Goal: Task Accomplishment & Management: Manage account settings

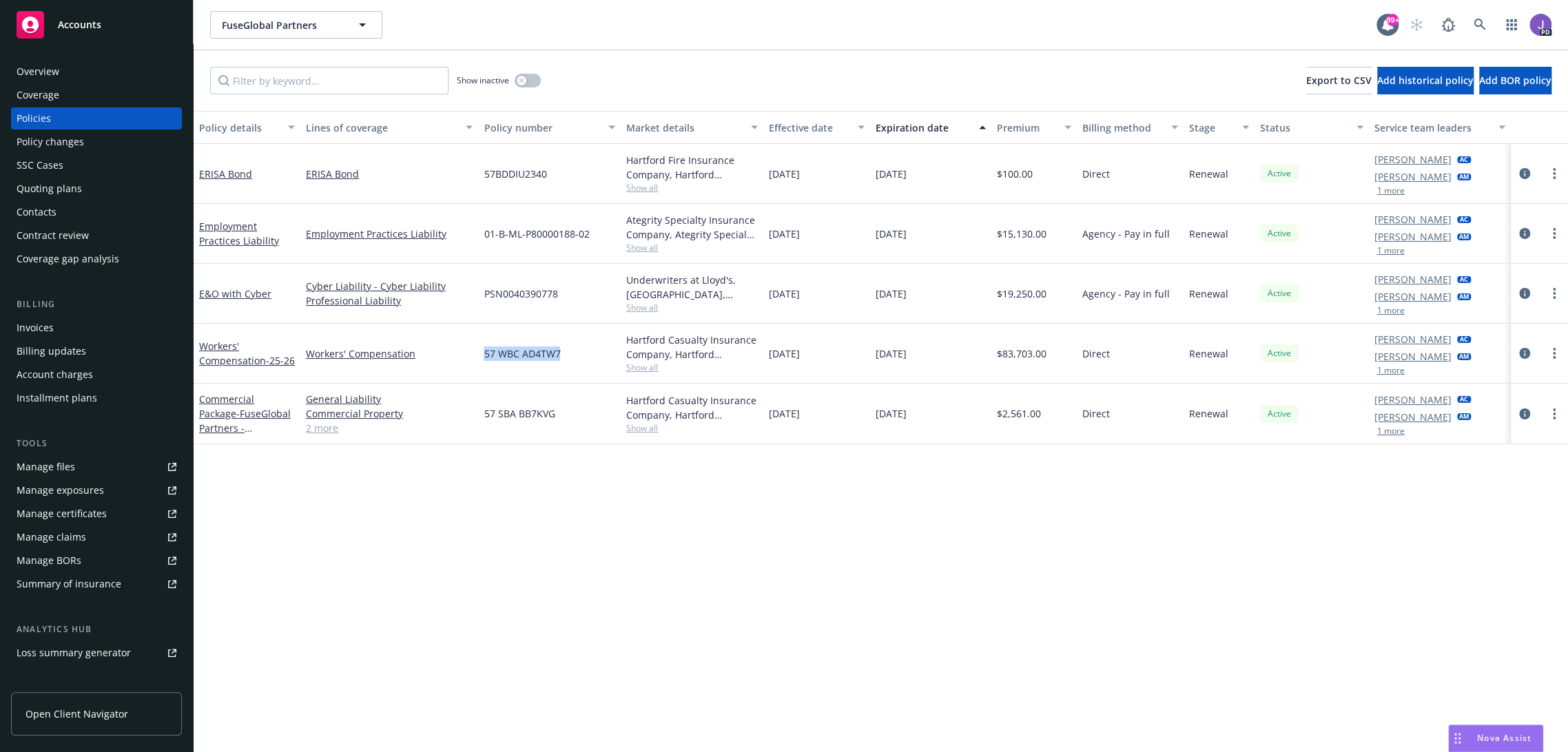
drag, startPoint x: 562, startPoint y: 357, endPoint x: 476, endPoint y: 354, distance: 86.1
click at [474, 357] on div "Workers' Compensation - 25-26 Workers' Compensation 57 WBC AD4TW7 Hartford Casu…" at bounding box center [881, 354] width 1375 height 60
copy div "57 WBC AD4TW7"
click at [1474, 23] on icon at bounding box center [1480, 25] width 12 height 12
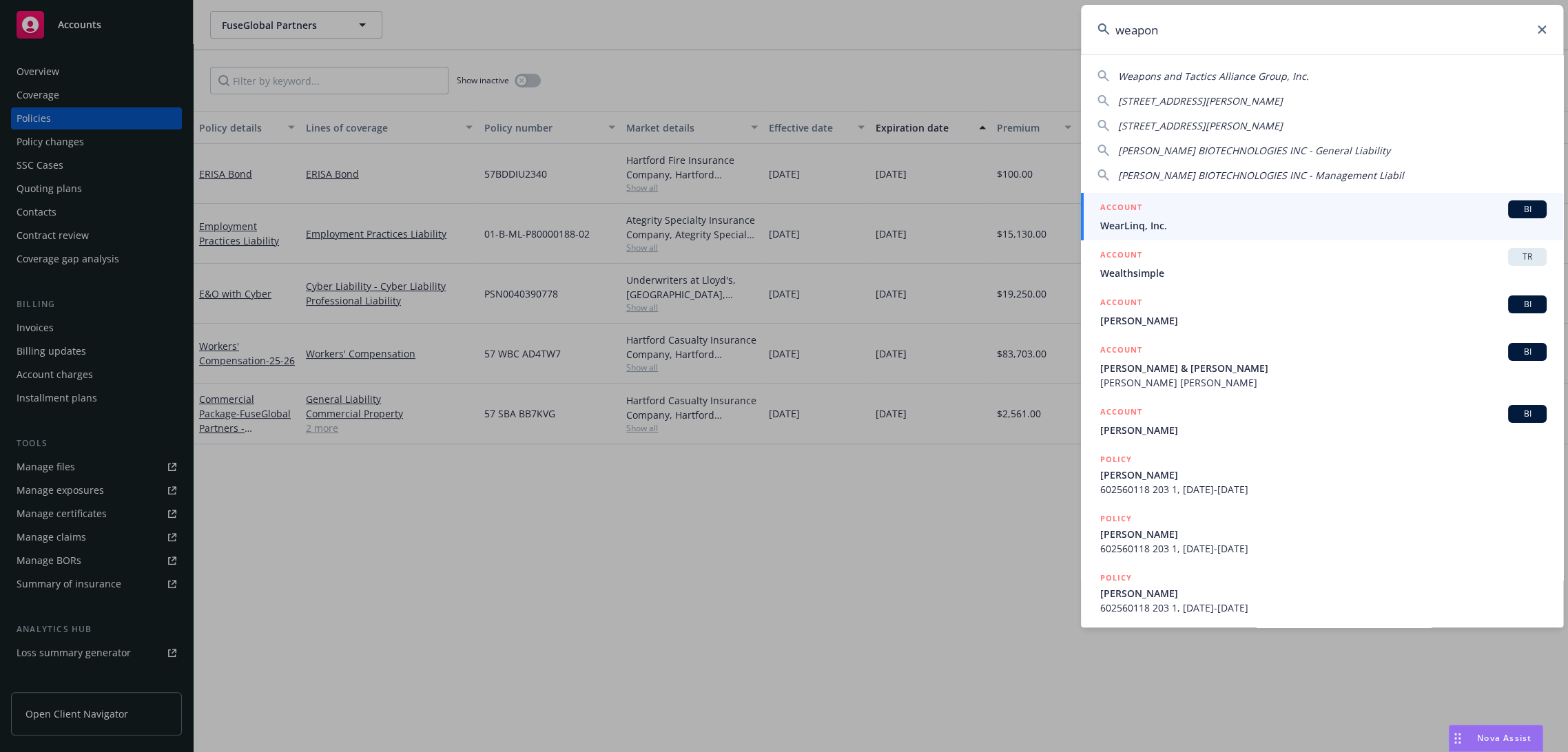
type input "weapons"
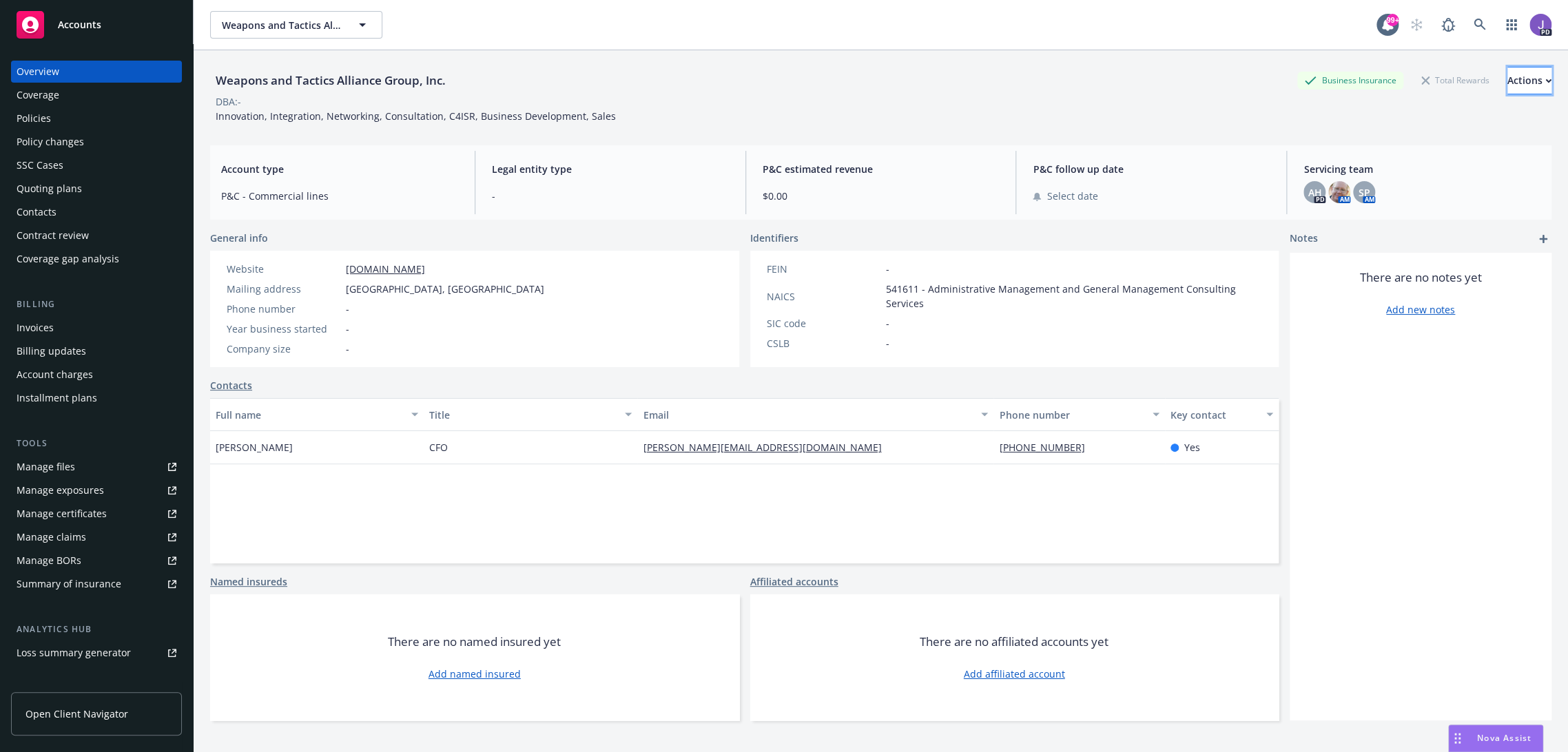
click at [1508, 91] on div "Actions" at bounding box center [1530, 81] width 44 height 27
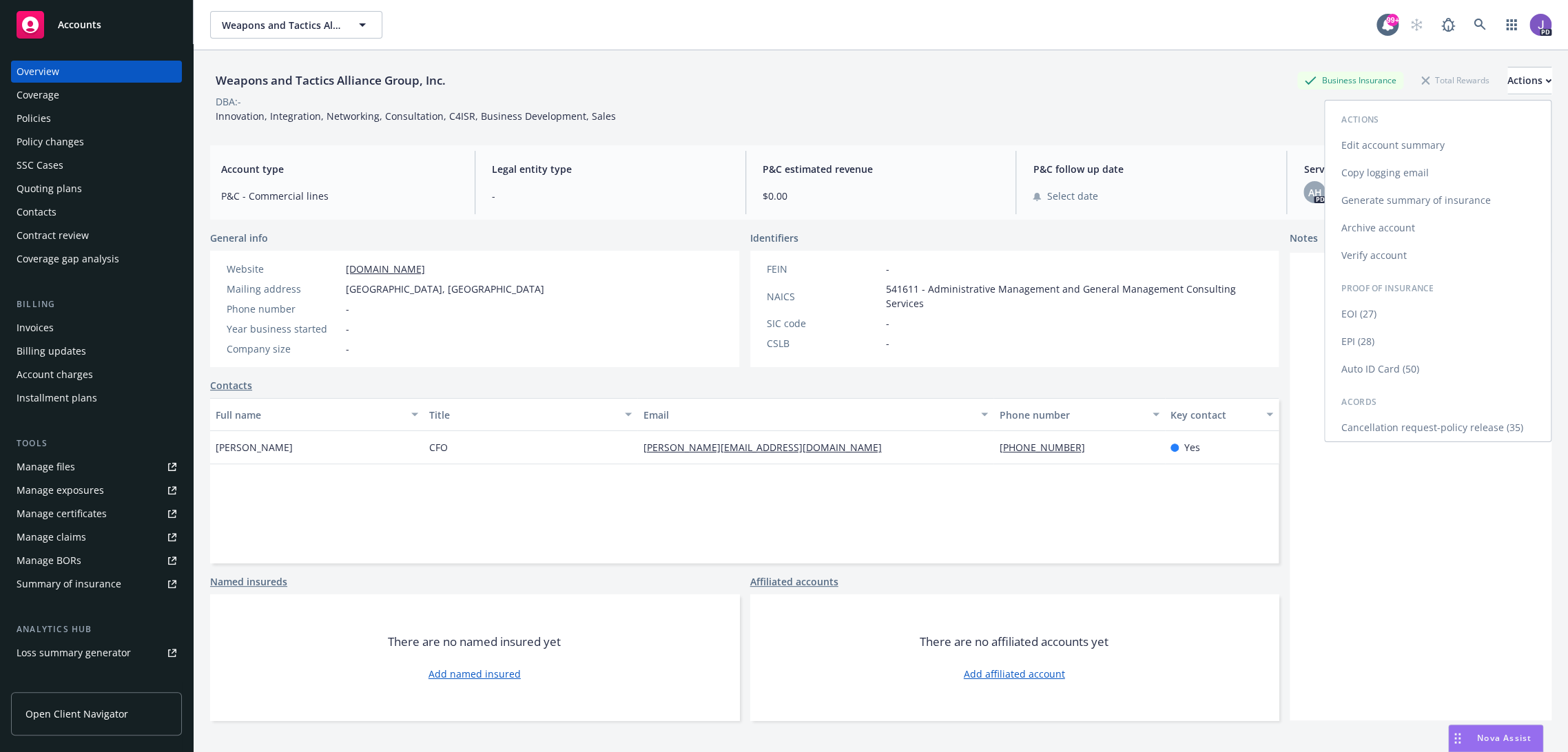
click at [1403, 146] on link "Edit account summary" at bounding box center [1439, 145] width 226 height 28
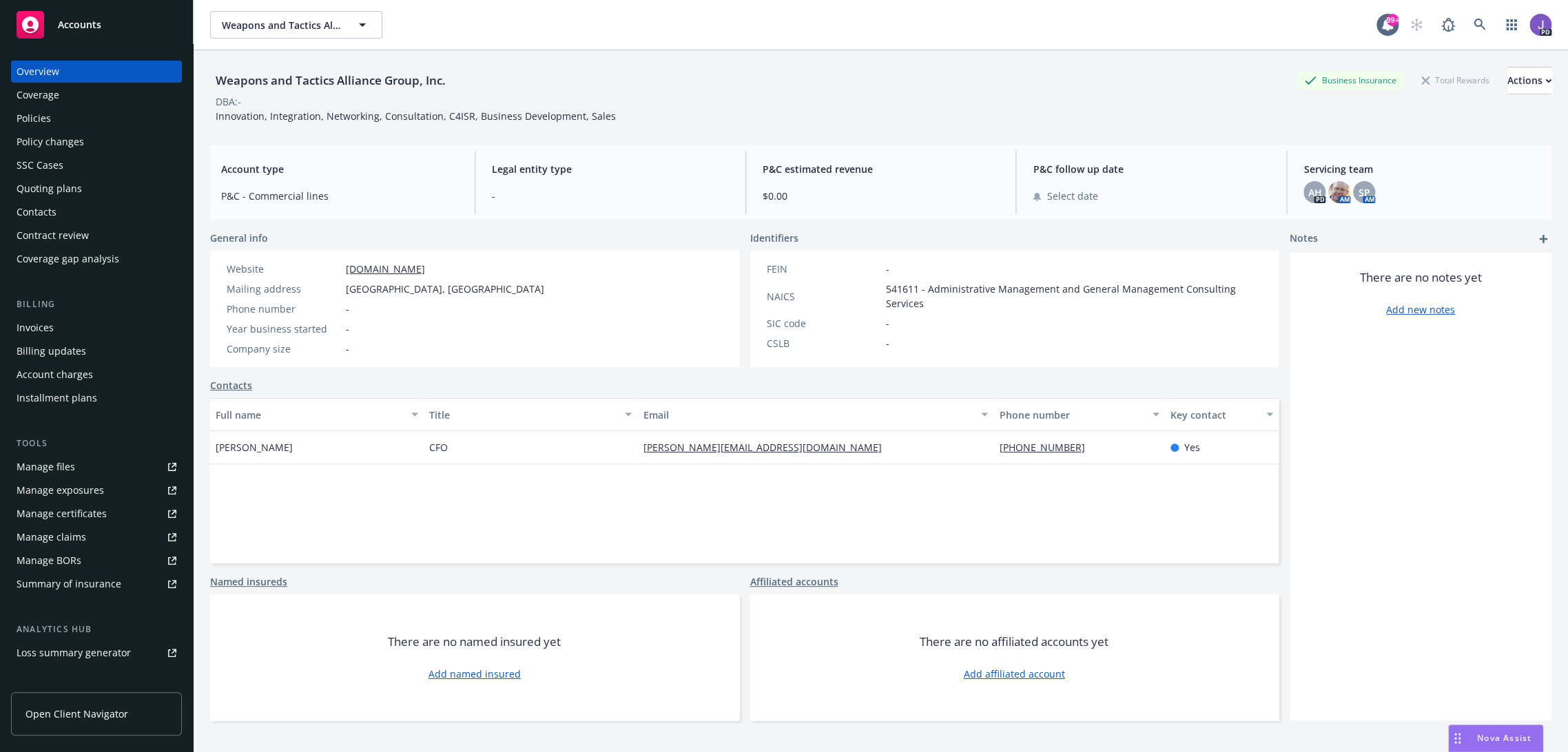
select select "US"
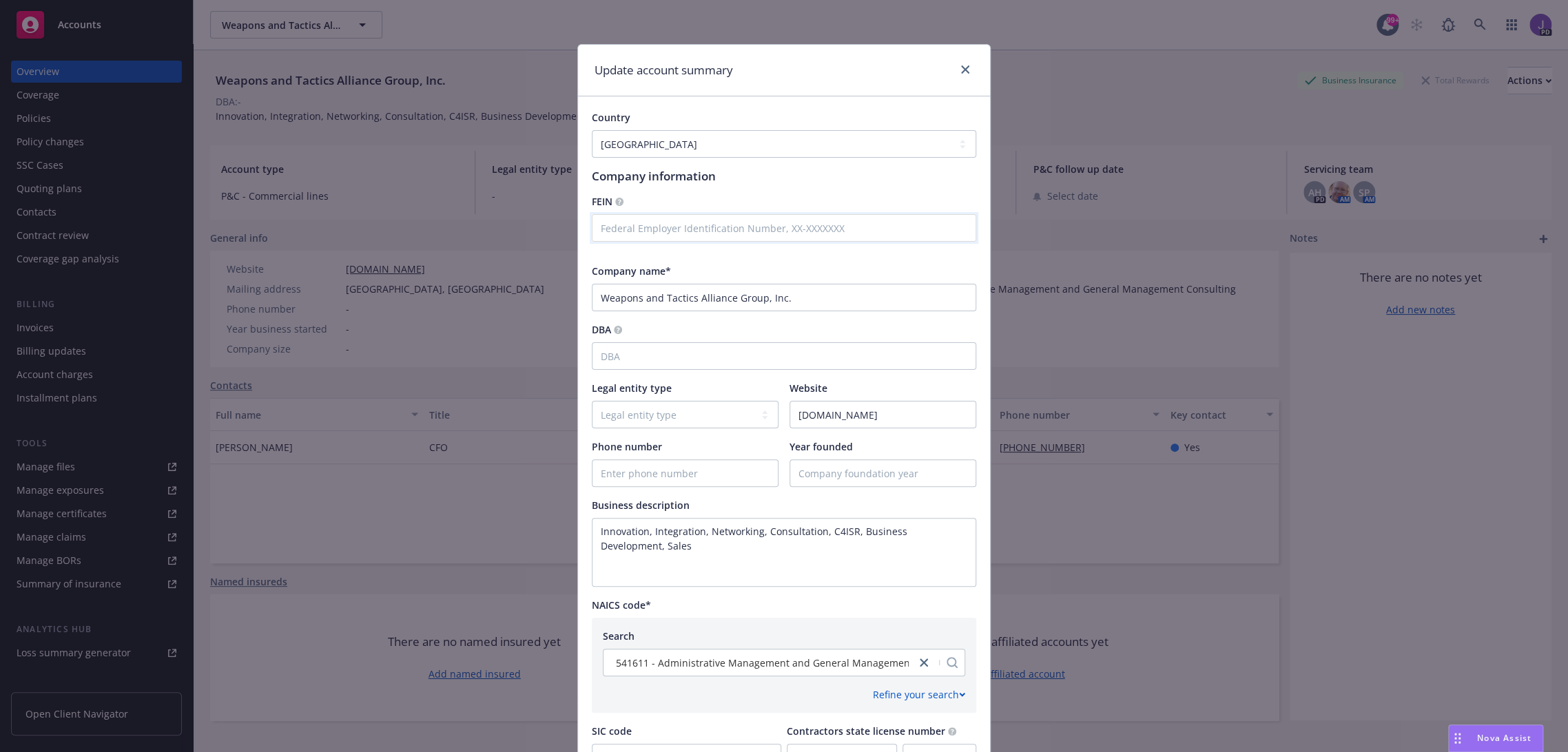
click at [675, 236] on input "text" at bounding box center [784, 227] width 384 height 28
paste input "[US_EMPLOYER_IDENTIFICATION_NUMBER]"
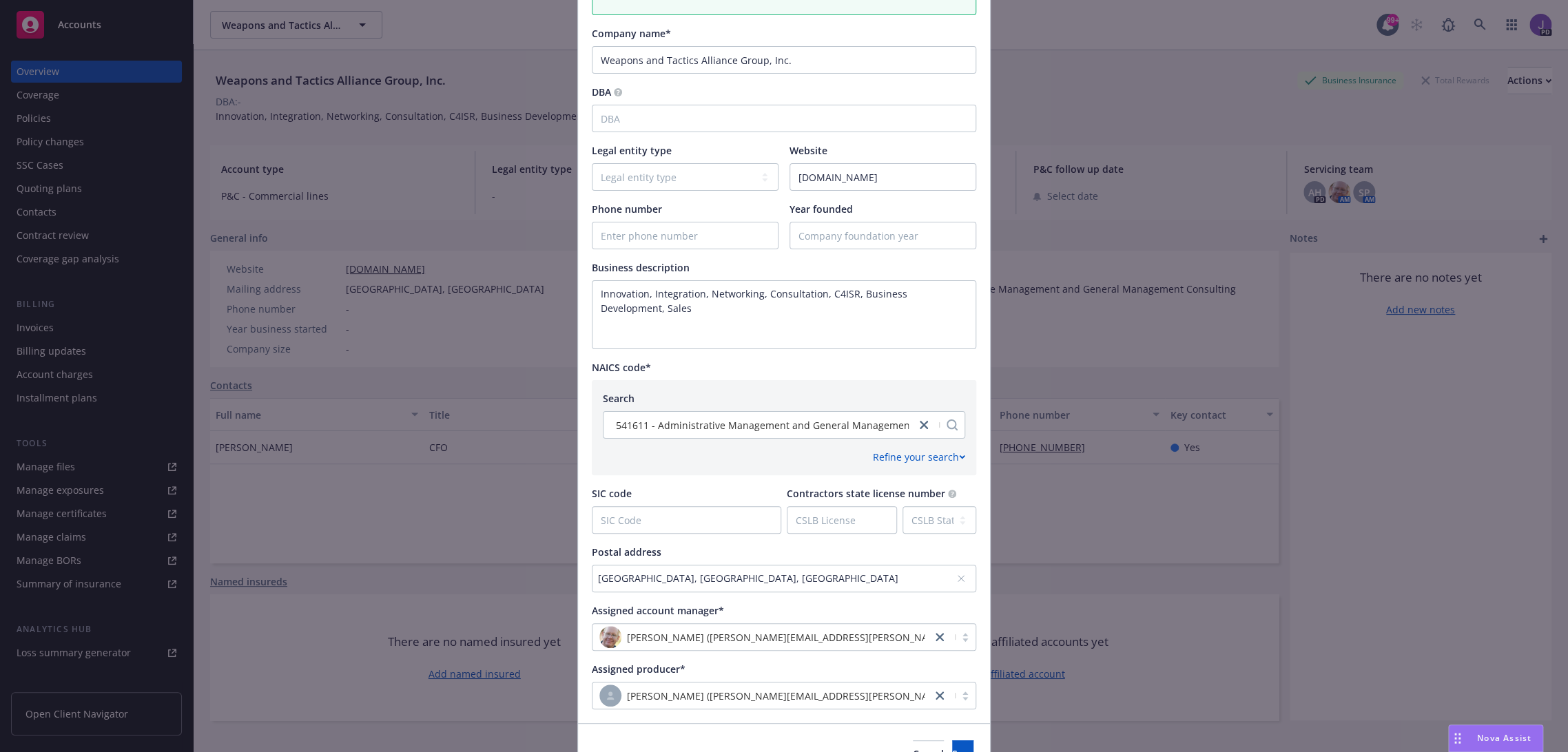
scroll to position [367, 0]
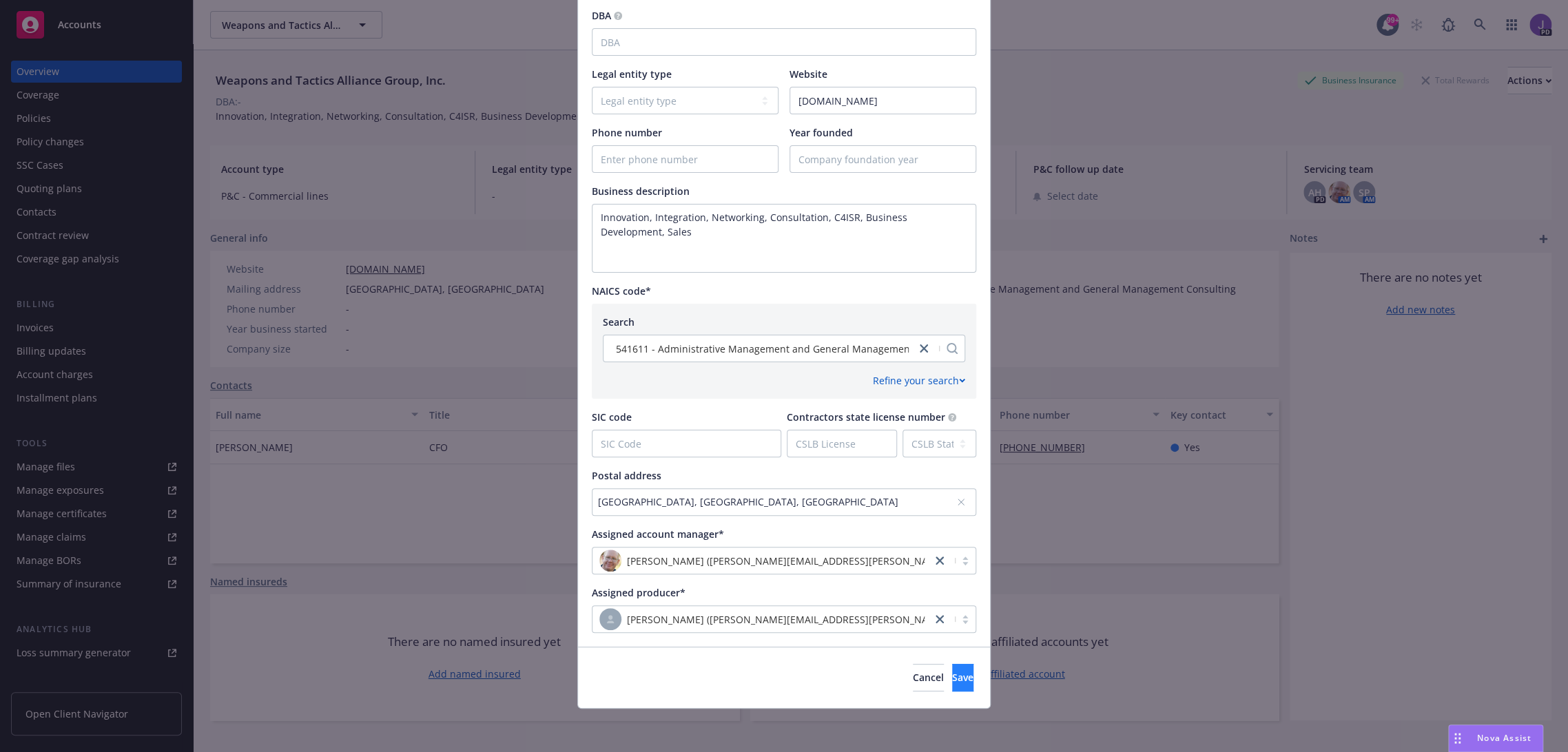
type input "[US_EMPLOYER_IDENTIFICATION_NUMBER]"
click at [953, 682] on span "Save" at bounding box center [963, 678] width 21 height 13
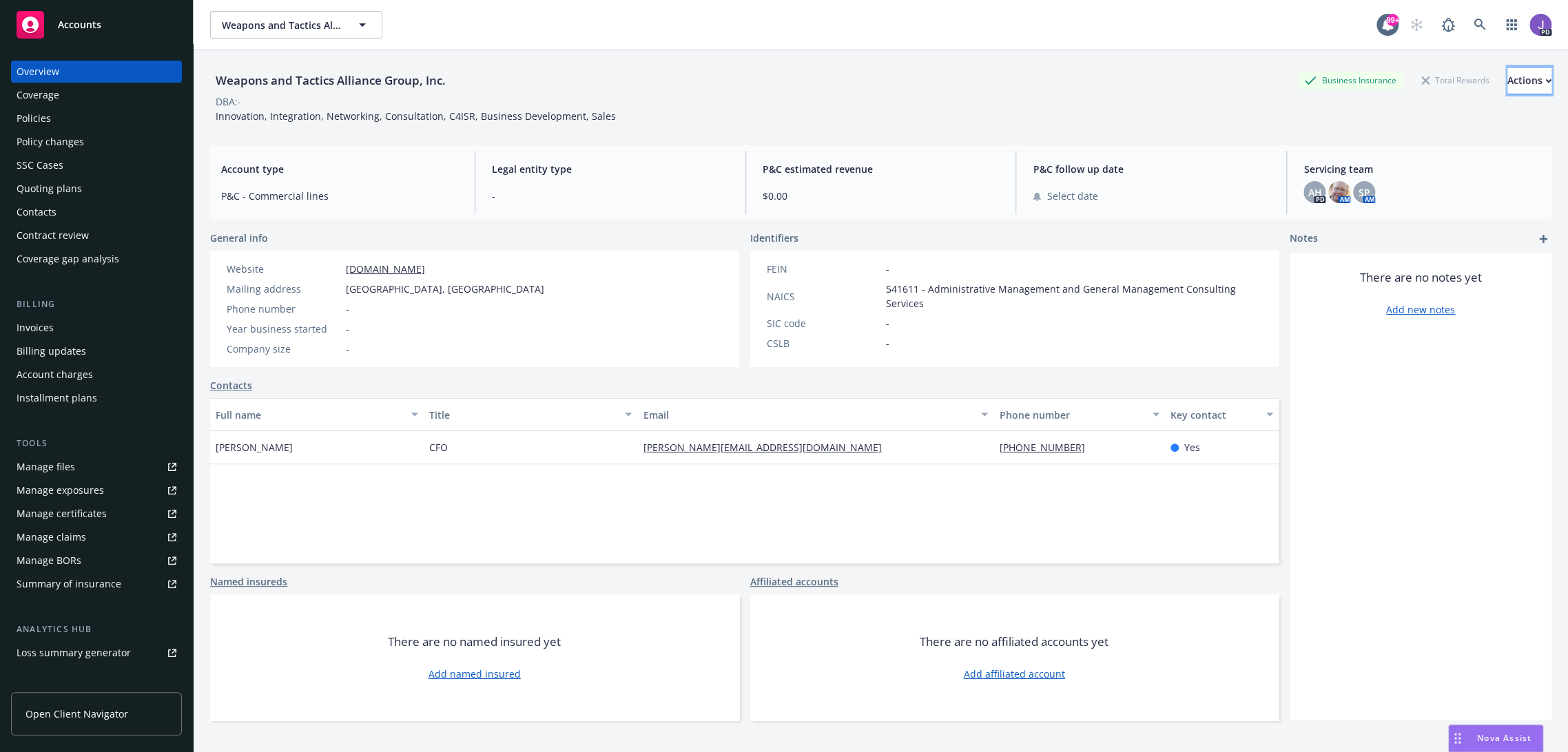
drag, startPoint x: 1494, startPoint y: 84, endPoint x: 1478, endPoint y: 89, distance: 16.8
click at [1508, 84] on div "Actions" at bounding box center [1530, 81] width 44 height 27
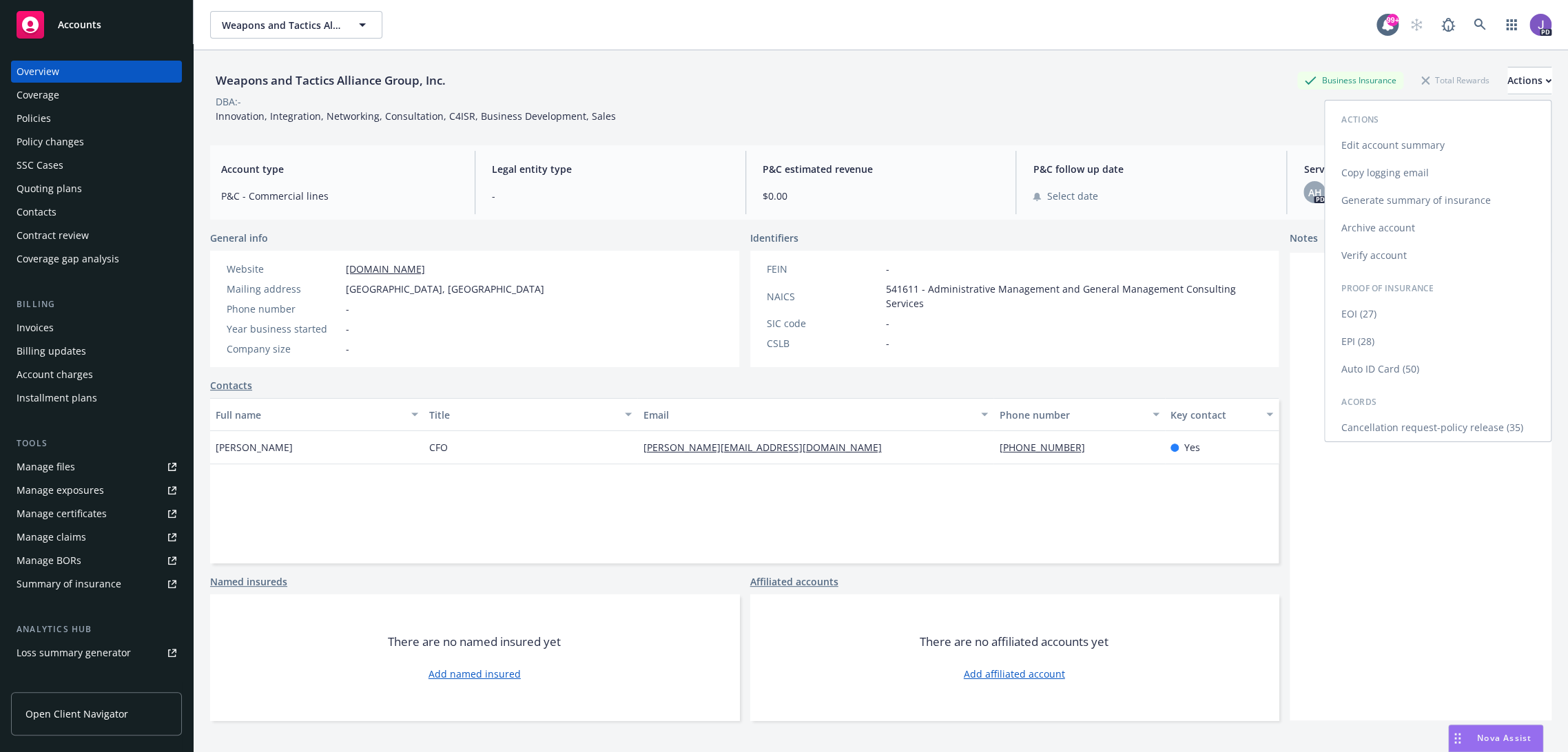
click at [1385, 153] on link "Edit account summary" at bounding box center [1439, 145] width 226 height 28
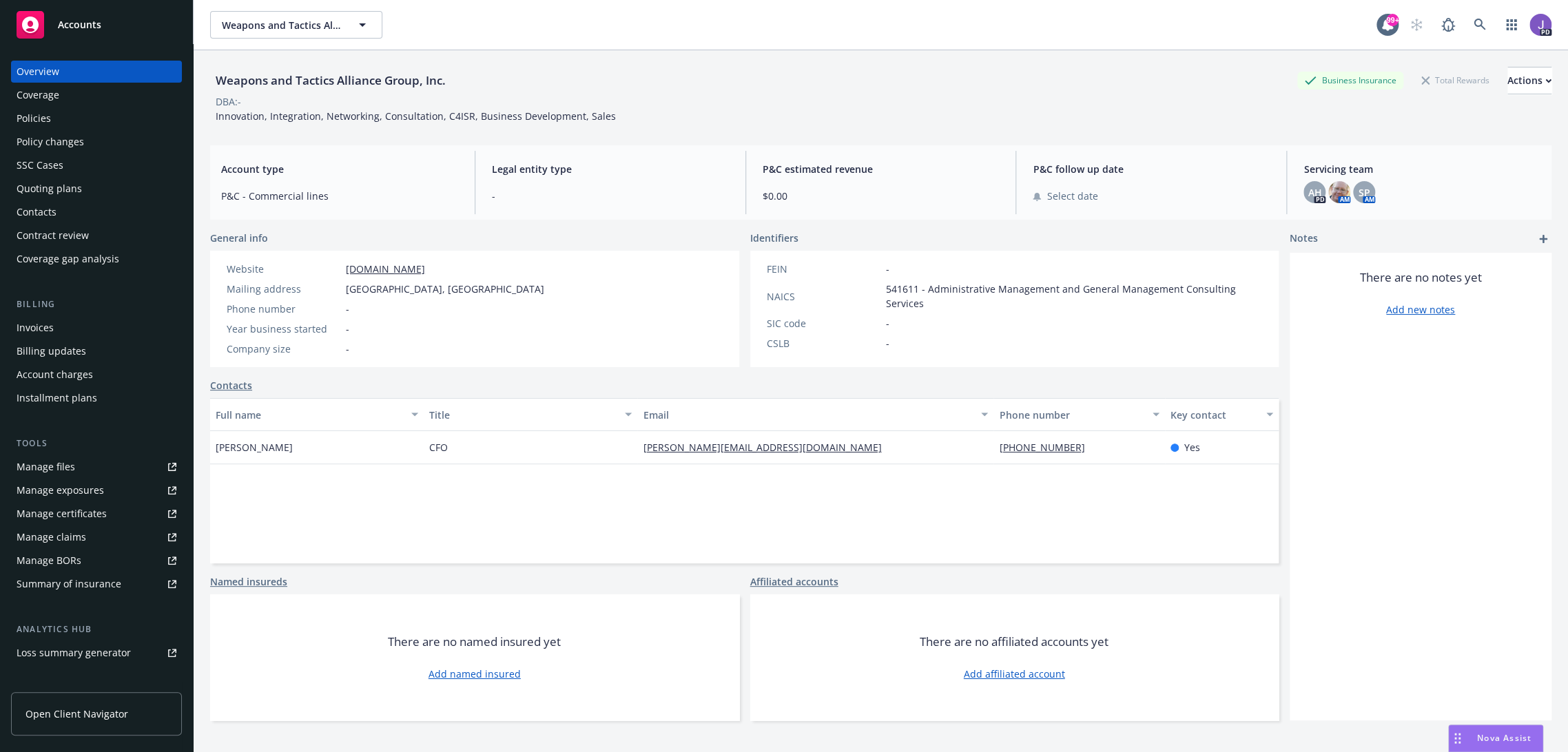
select select "US"
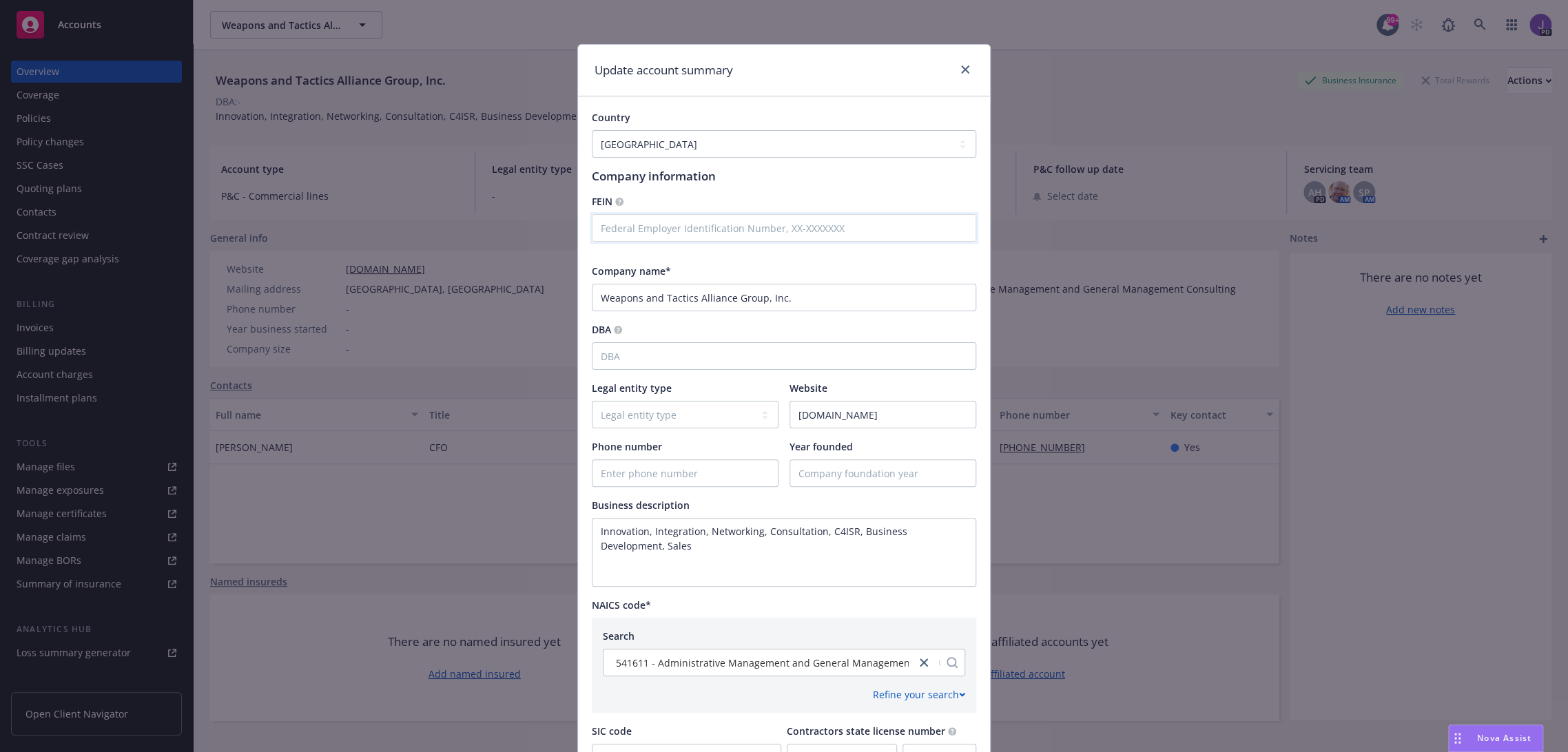
click at [671, 230] on input "text" at bounding box center [784, 227] width 384 height 28
paste input "[US_EMPLOYER_IDENTIFICATION_NUMBER]"
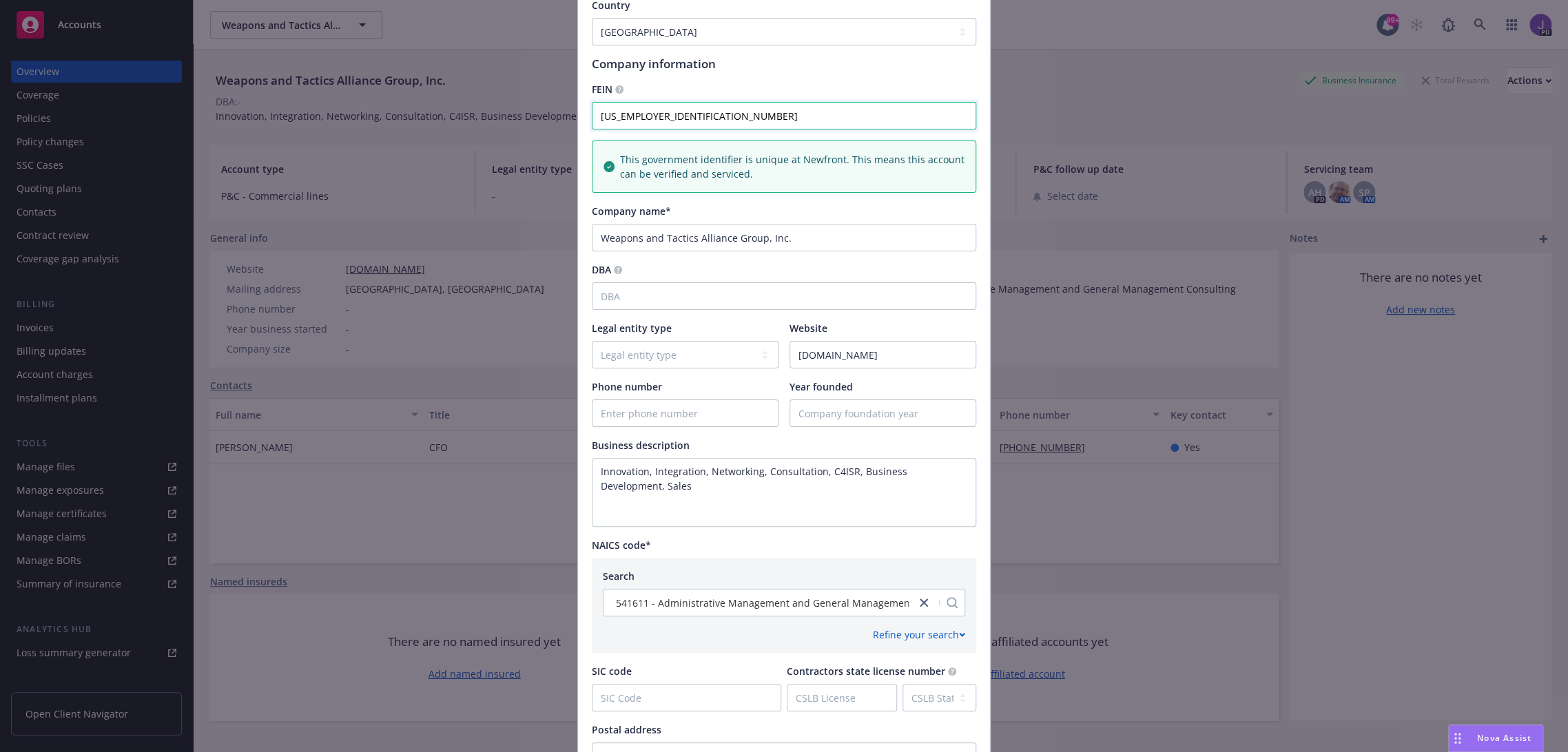
scroll to position [367, 0]
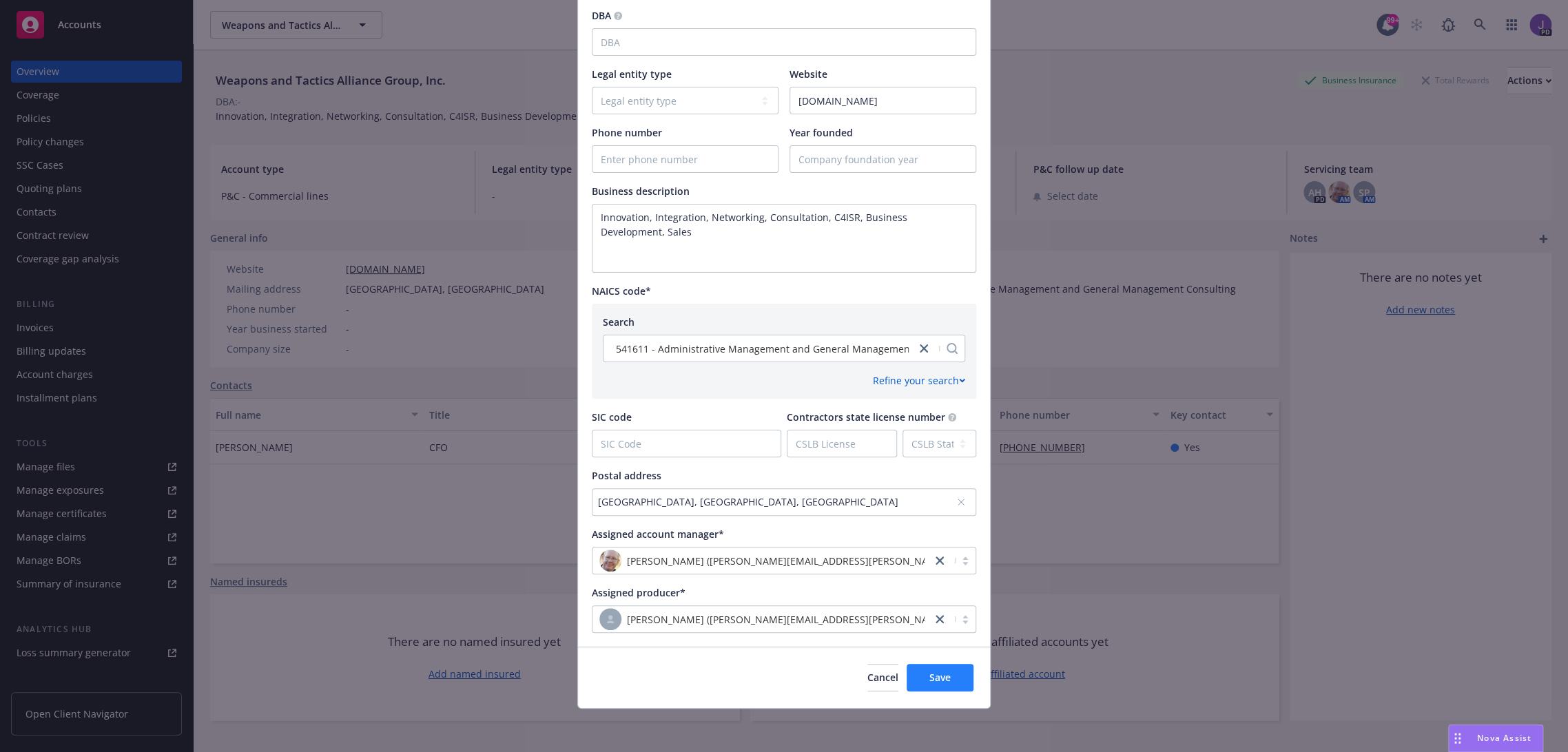
type input "[US_EMPLOYER_IDENTIFICATION_NUMBER]"
click at [930, 677] on span "Save" at bounding box center [940, 678] width 21 height 13
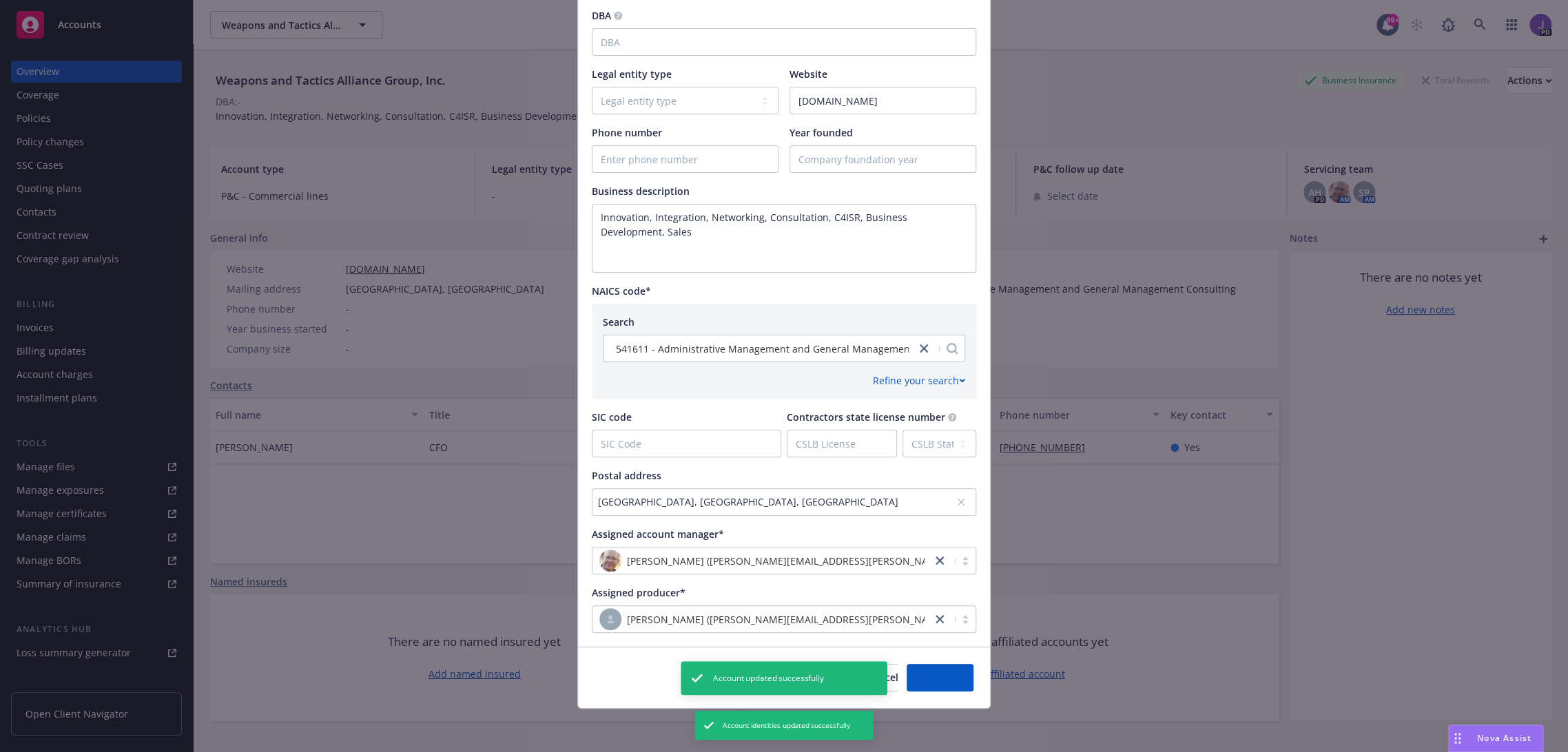
scroll to position [0, 0]
